Goal: Navigation & Orientation: Find specific page/section

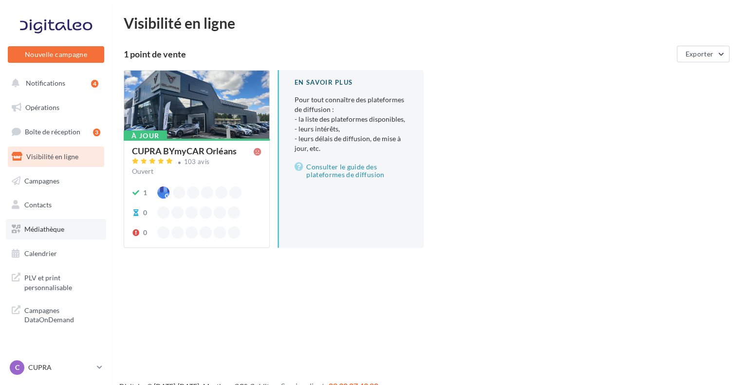
click at [65, 232] on link "Médiathèque" at bounding box center [56, 229] width 100 height 20
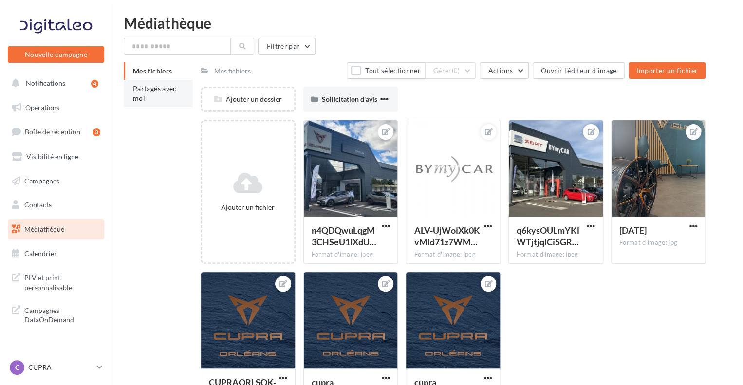
click at [169, 95] on li "Partagés avec moi" at bounding box center [158, 93] width 69 height 27
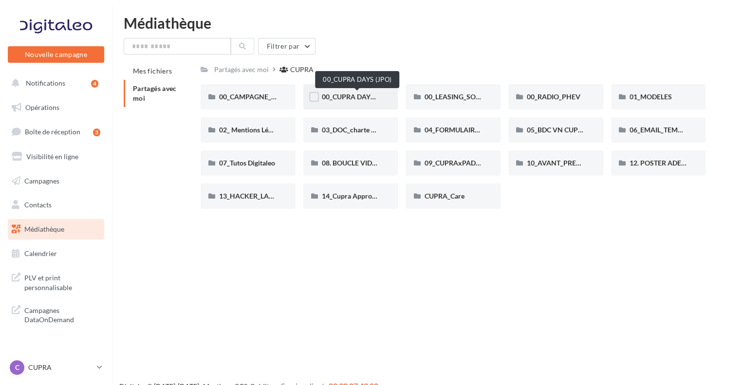
click at [359, 97] on span "00_CUPRA DAYS (JPO)" at bounding box center [357, 96] width 71 height 8
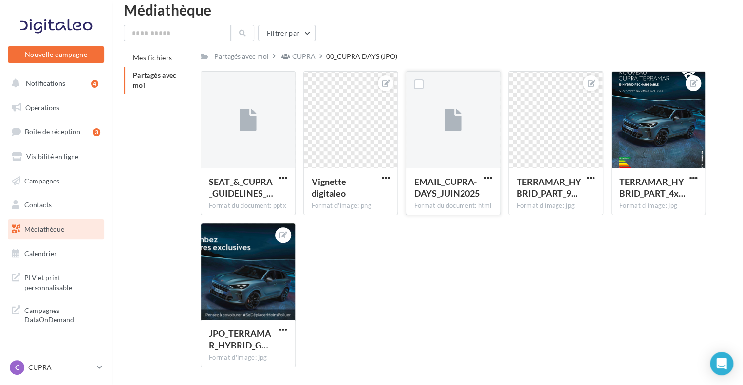
scroll to position [6, 0]
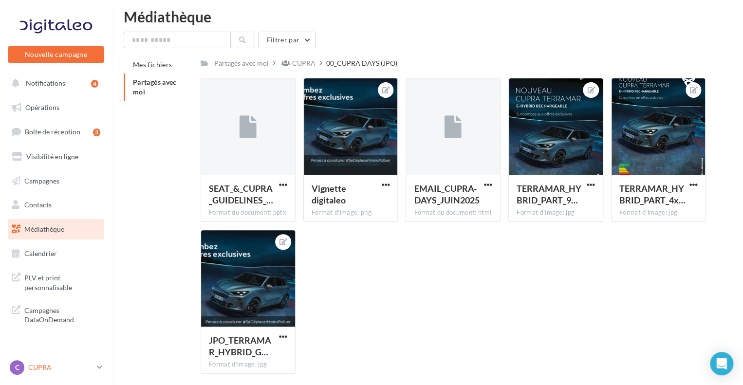
click at [99, 368] on icon at bounding box center [99, 367] width 5 height 8
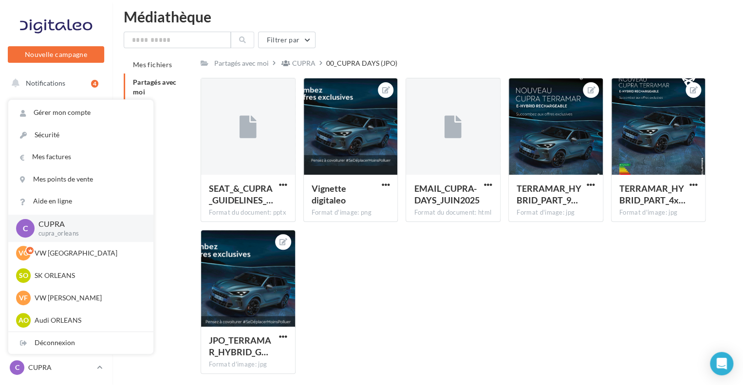
click at [166, 339] on div "Mes fichiers Partagés avec moi Partagés avec moi CUPRA 00_CUPRA DAYS (JPO) C Pa…" at bounding box center [431, 219] width 615 height 326
